Goal: Task Accomplishment & Management: Use online tool/utility

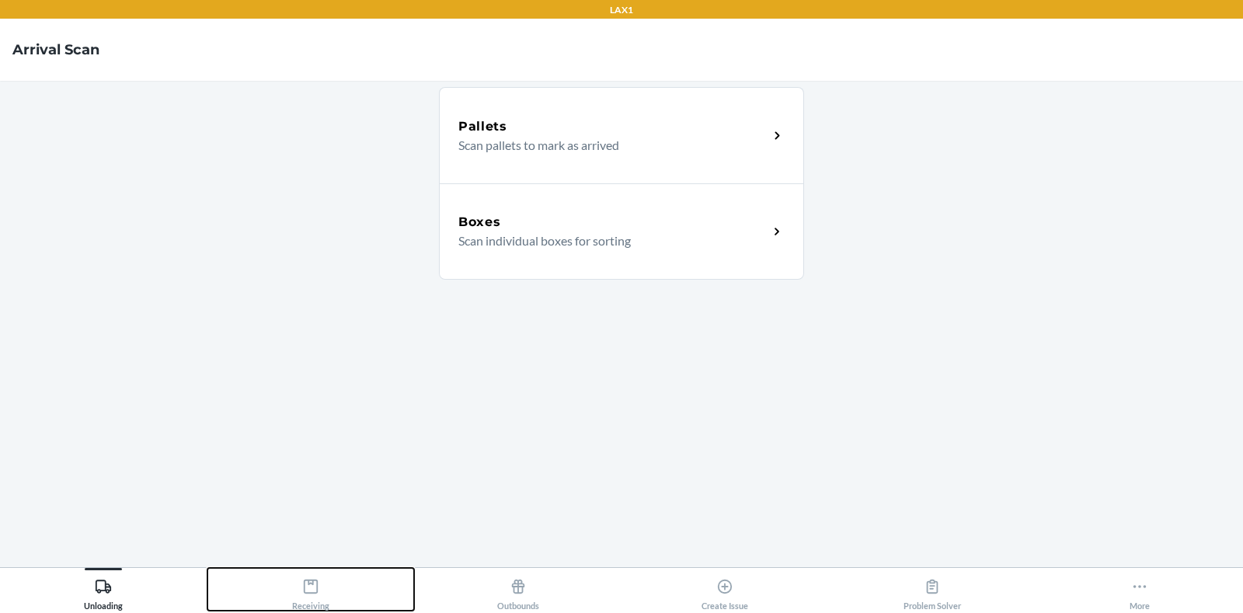
click at [304, 598] on div "Receiving" at bounding box center [310, 591] width 37 height 39
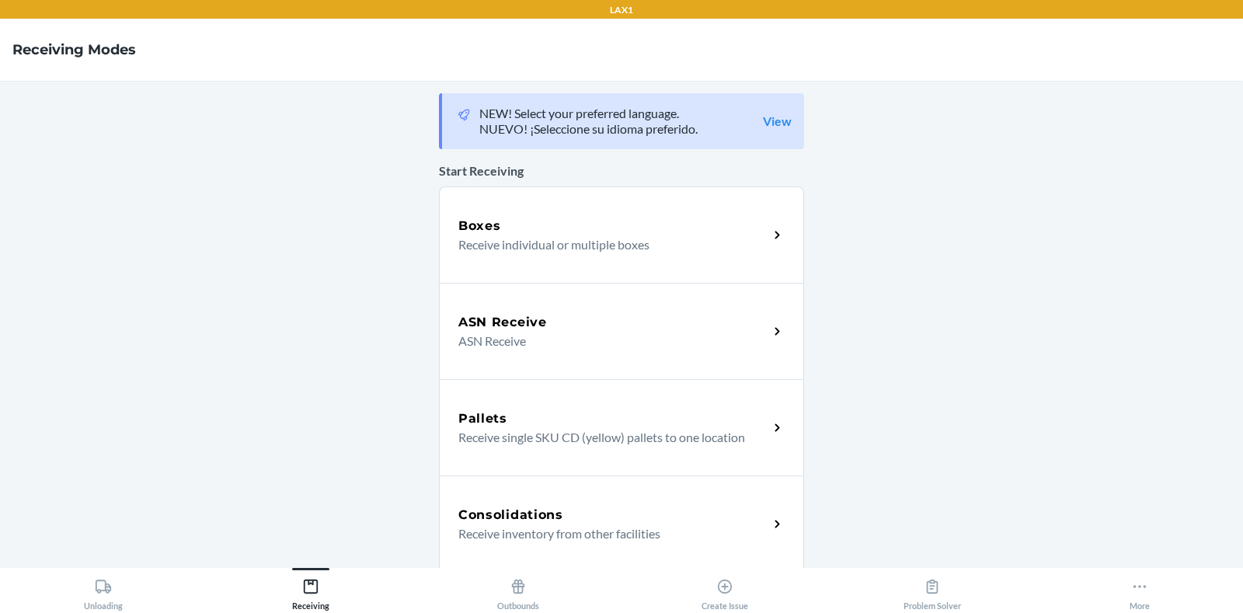
click at [508, 256] on div "Boxes Receive individual or multiple boxes" at bounding box center [621, 234] width 365 height 96
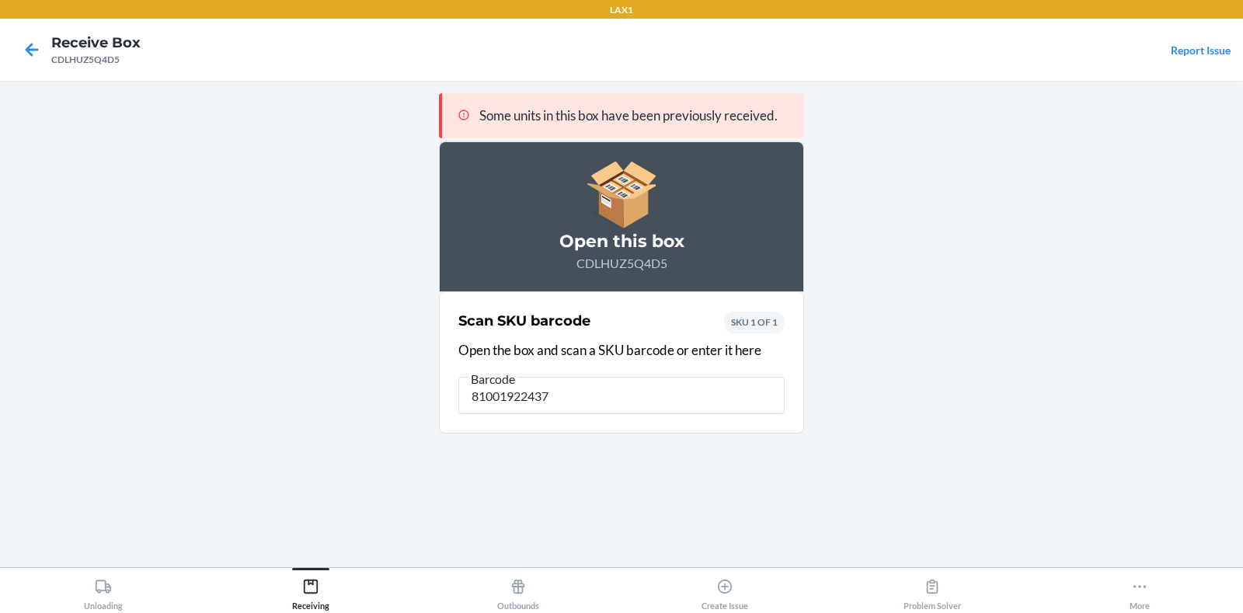
type input "810019224379"
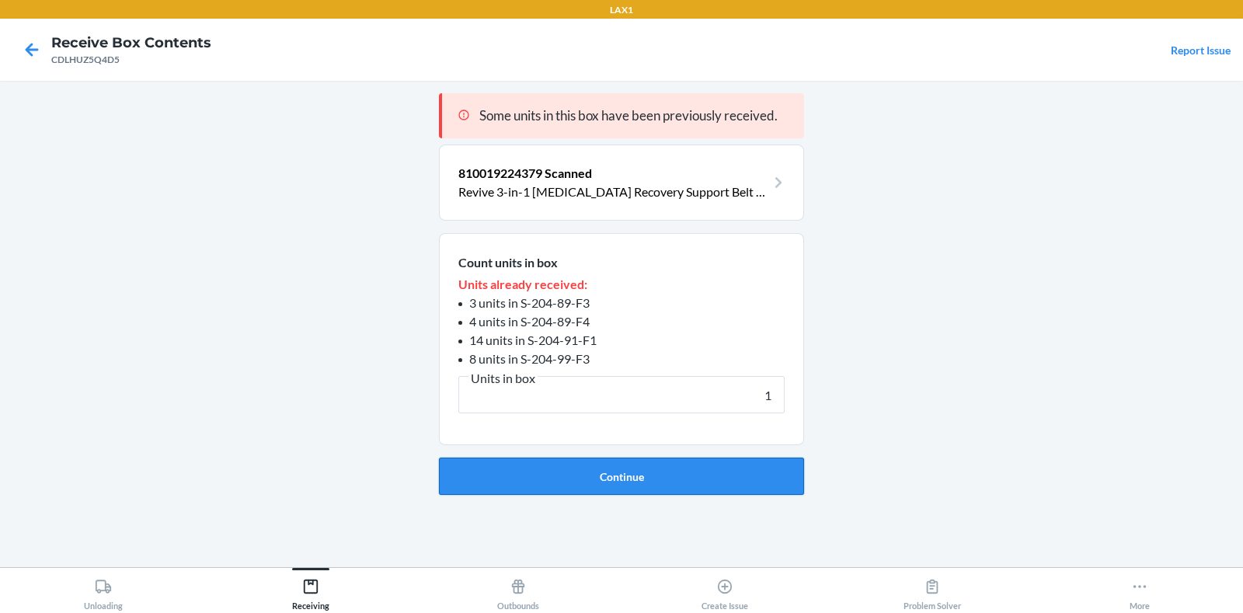
type input "1"
click at [536, 475] on button "Continue" at bounding box center [621, 476] width 365 height 37
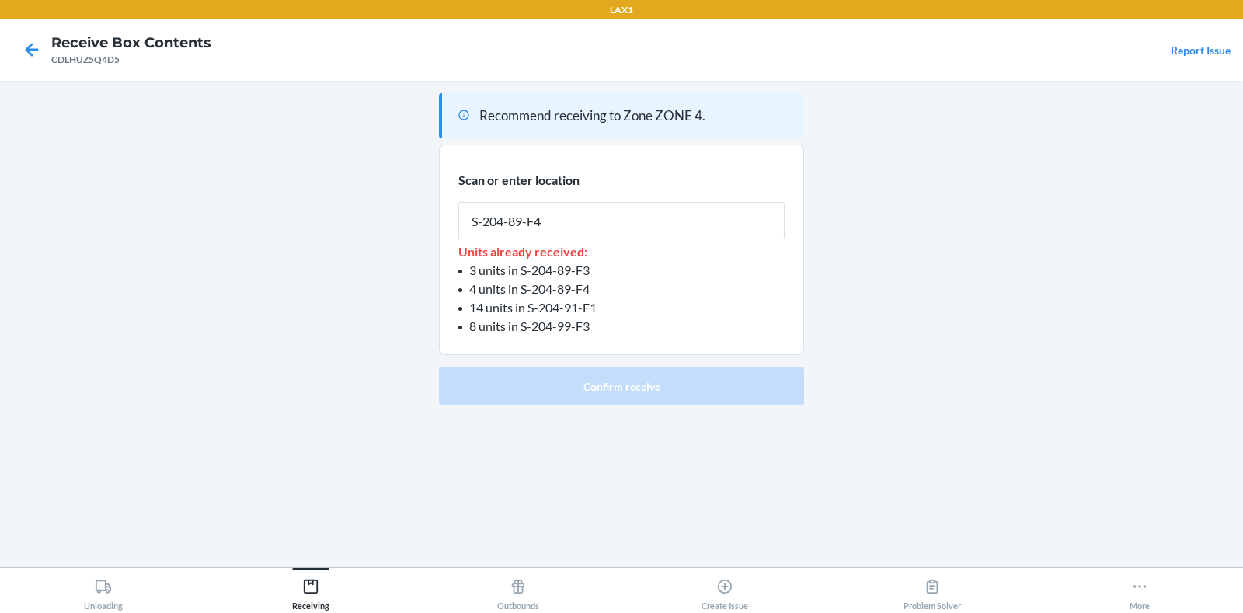
type input "S-204-89-F4"
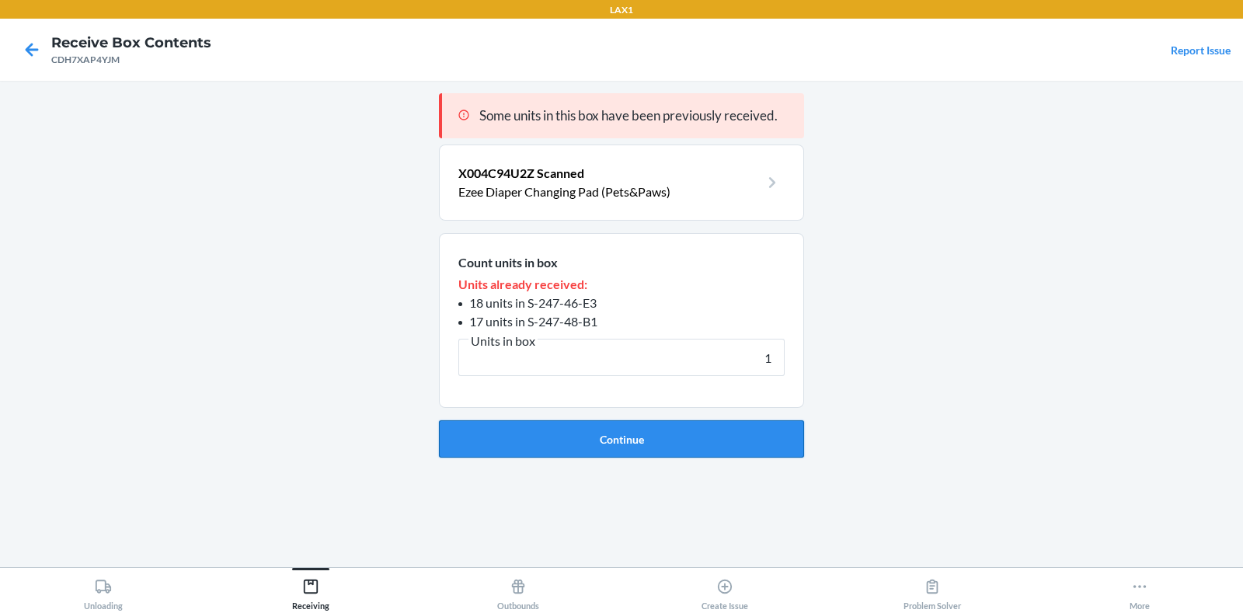
type input "1"
click at [606, 434] on button "Continue" at bounding box center [621, 438] width 365 height 37
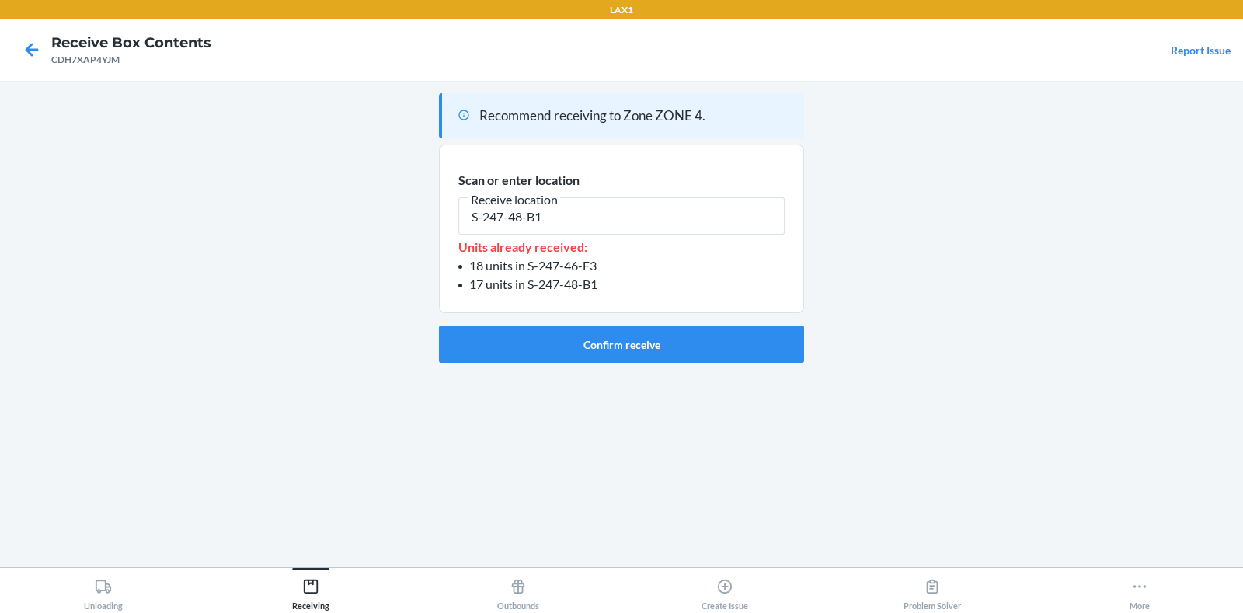
type input "S-247-48-B1"
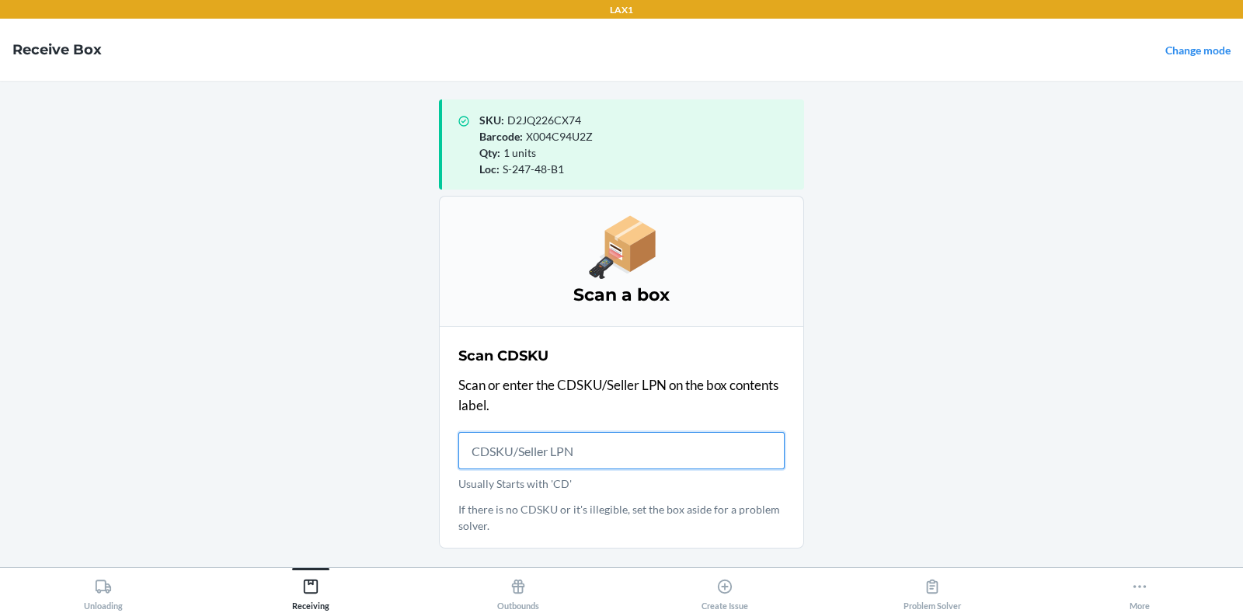
click at [493, 455] on input "Usually Starts with 'CD'" at bounding box center [621, 450] width 326 height 37
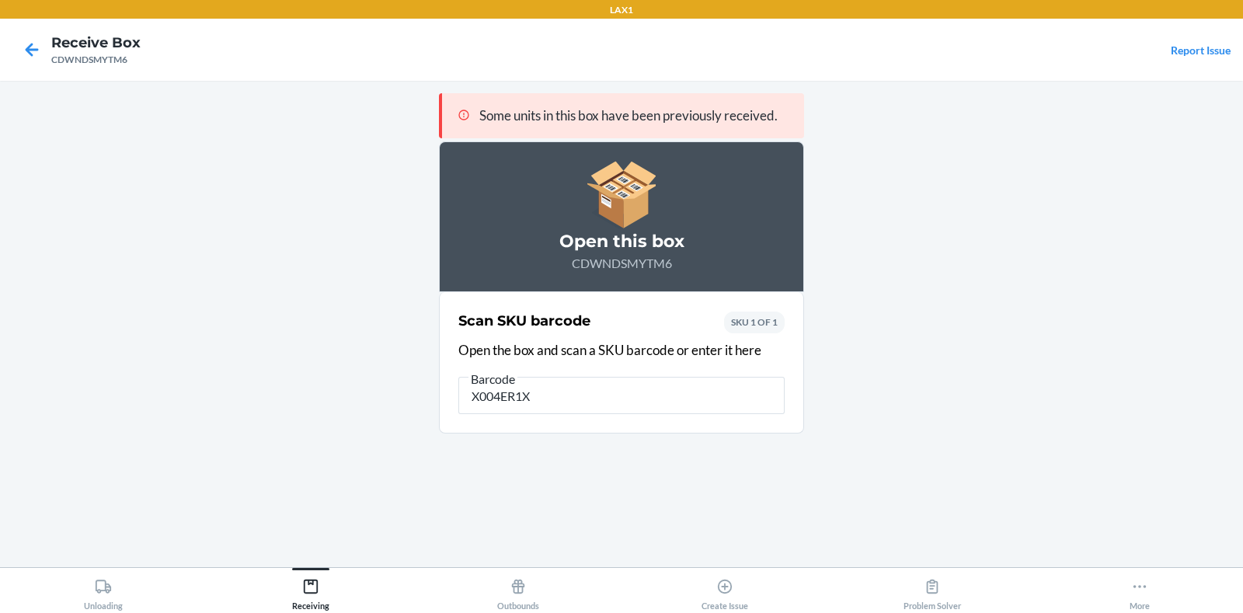
type input "X004ER1X8"
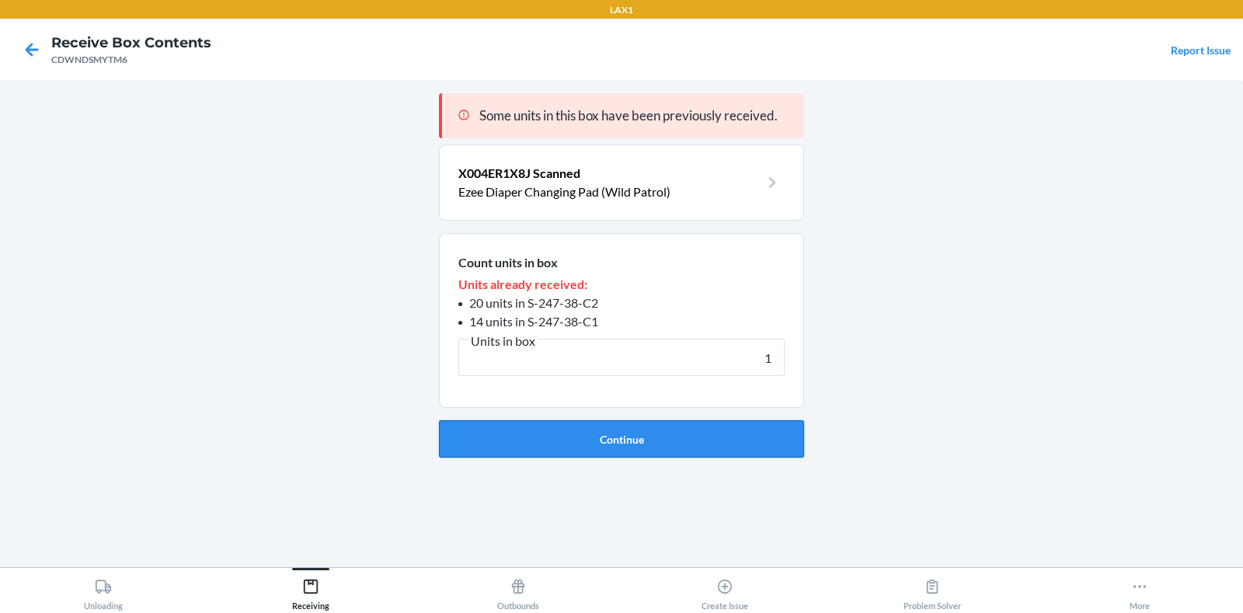
type input "1"
click at [521, 430] on button "Continue" at bounding box center [621, 438] width 365 height 37
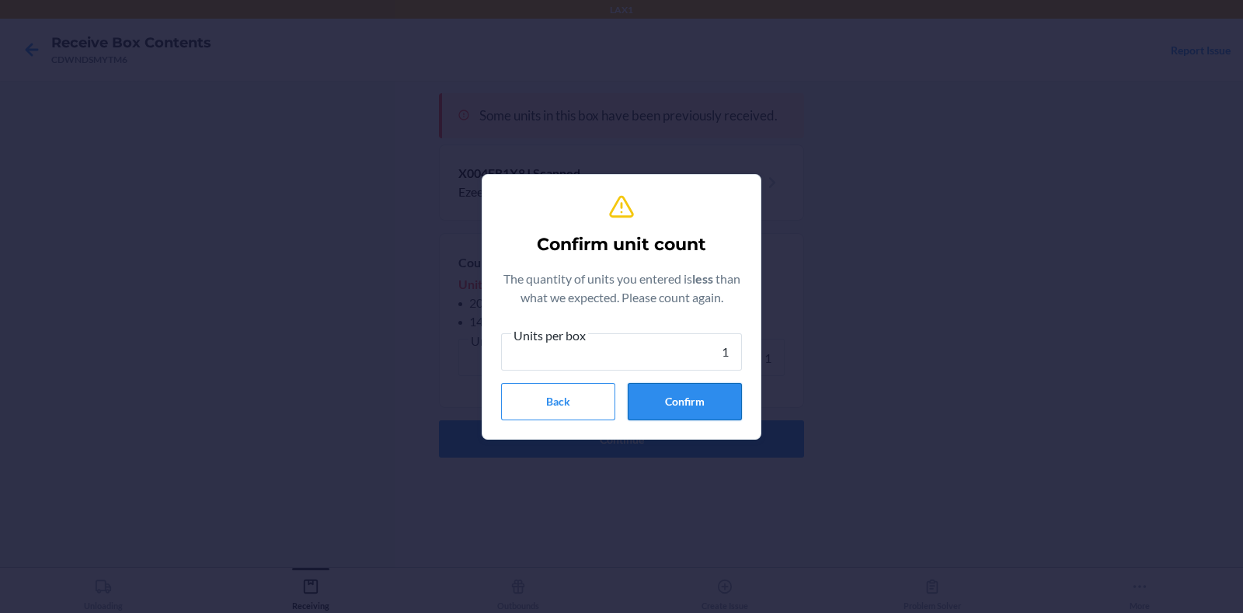
type input "1"
click at [701, 398] on button "Confirm" at bounding box center [685, 401] width 114 height 37
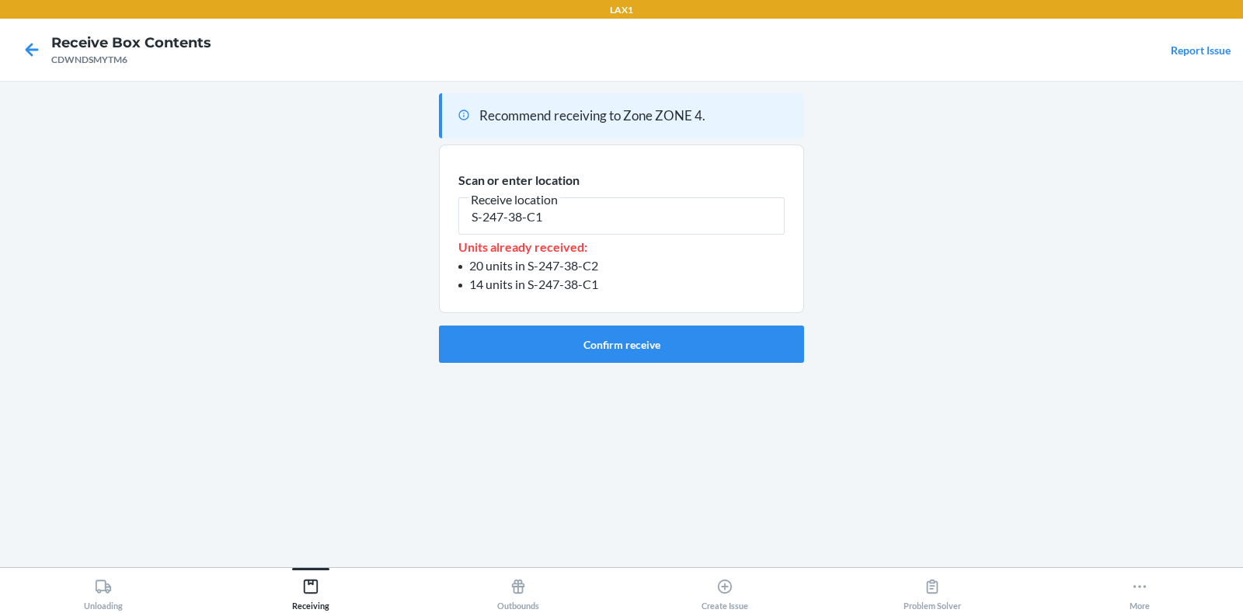
type input "S-247-38-C1"
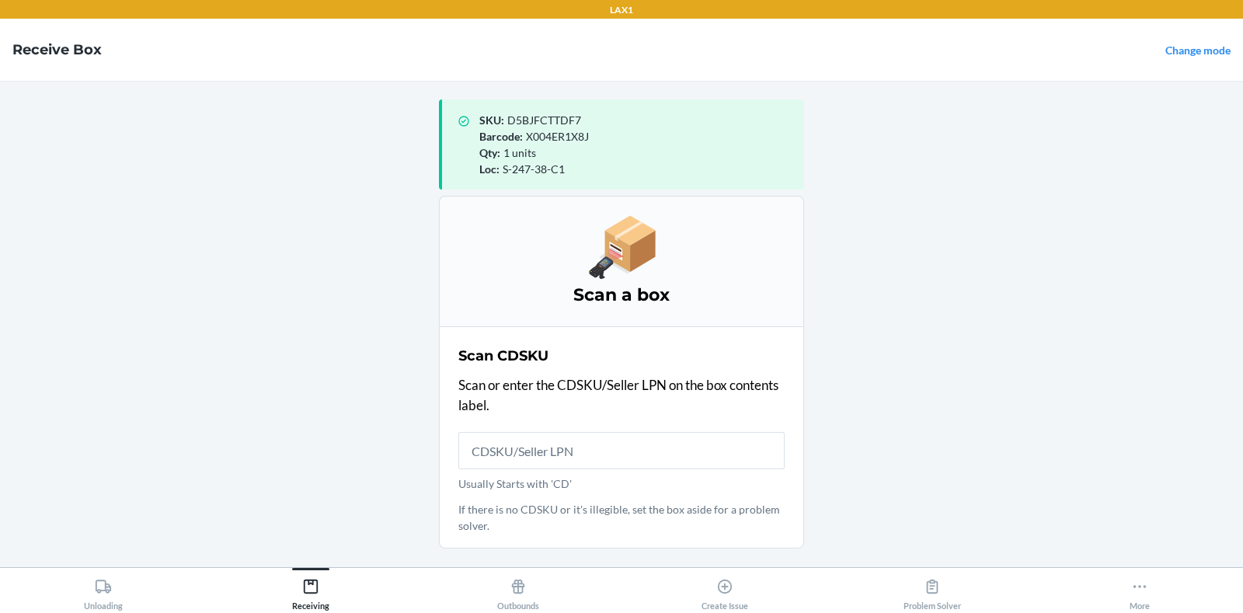
drag, startPoint x: 701, startPoint y: 398, endPoint x: 687, endPoint y: 390, distance: 16.0
click at [489, 448] on input "Usually Starts with 'CD'" at bounding box center [621, 450] width 326 height 37
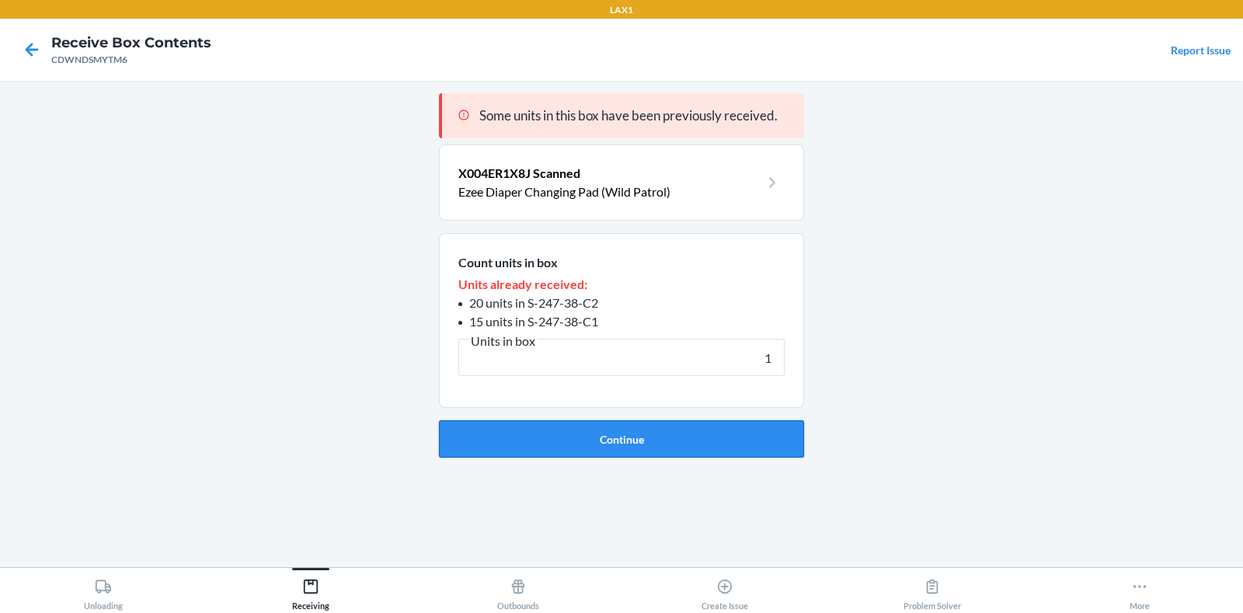
type input "1"
click at [548, 433] on button "Continue" at bounding box center [621, 438] width 365 height 37
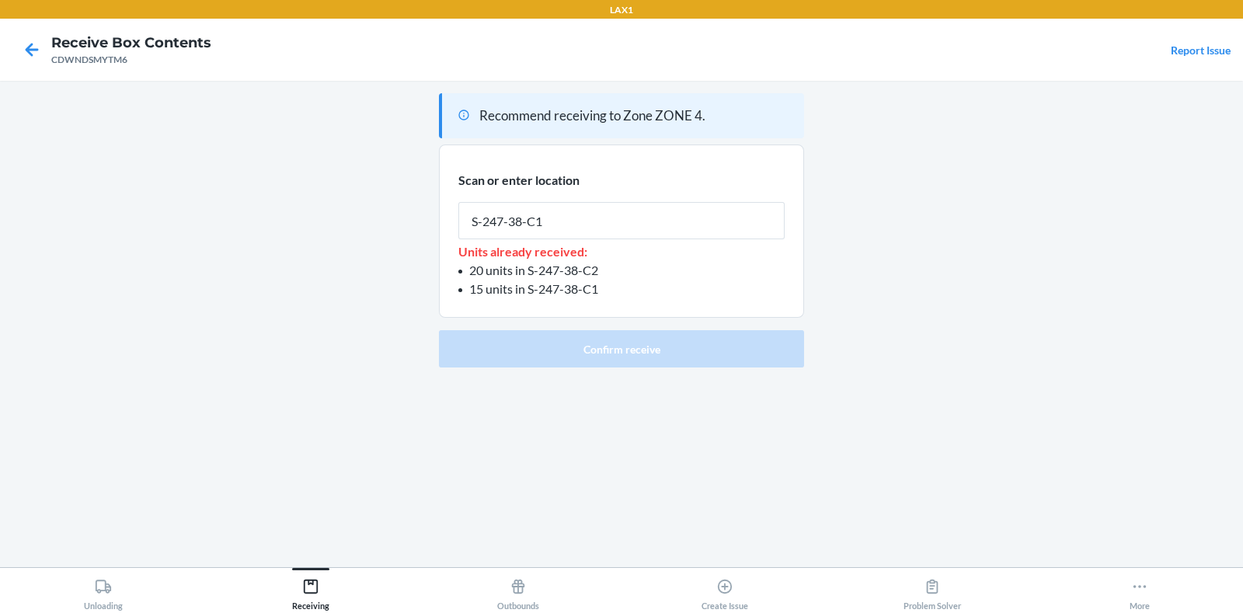
type input "S-247-38-C1"
